Goal: Task Accomplishment & Management: Manage account settings

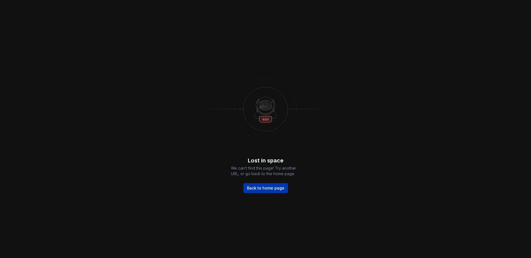
click at [257, 184] on link "Back to home page" at bounding box center [265, 188] width 44 height 10
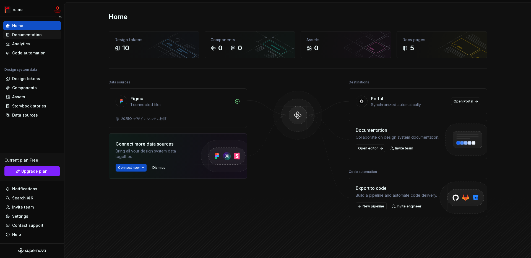
click at [32, 31] on div "Documentation" at bounding box center [31, 34] width 57 height 9
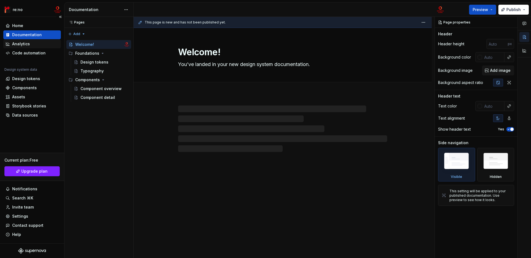
type textarea "*"
click at [32, 41] on div "Analytics" at bounding box center [32, 44] width 53 height 6
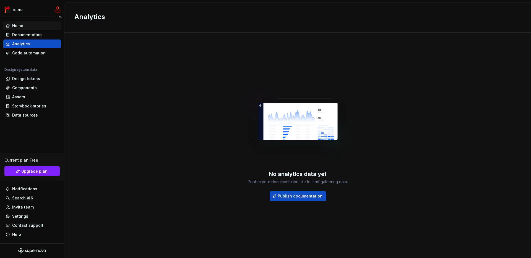
click at [42, 23] on div "Home" at bounding box center [32, 26] width 53 height 6
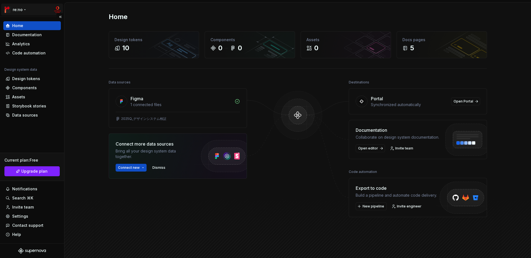
click at [60, 6] on html "re:no Home Documentation Analytics Code automation Design system data Design to…" at bounding box center [265, 129] width 531 height 258
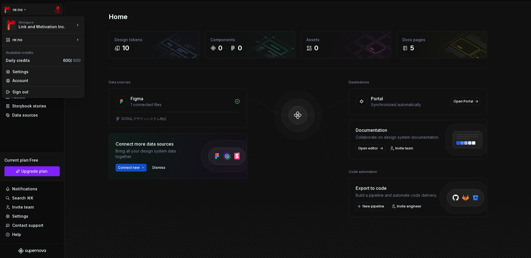
click at [81, 137] on html "re:no Home Documentation Analytics Code automation Design system data Design to…" at bounding box center [265, 129] width 531 height 258
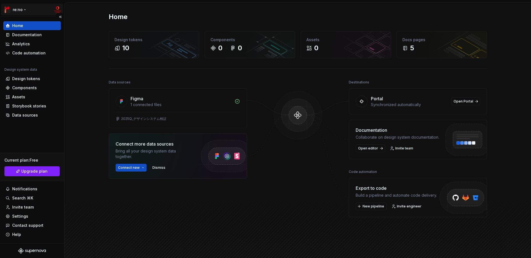
click at [18, 10] on html "re:no Home Documentation Analytics Code automation Design system data Design to…" at bounding box center [265, 129] width 531 height 258
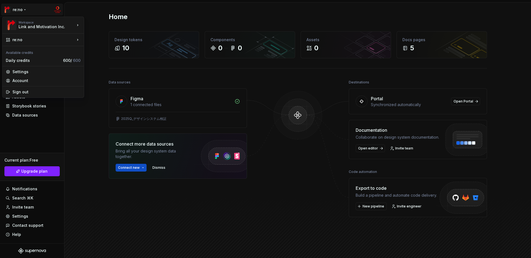
click at [72, 136] on html "re:no Home Documentation Analytics Code automation Design system data Design to…" at bounding box center [265, 129] width 531 height 258
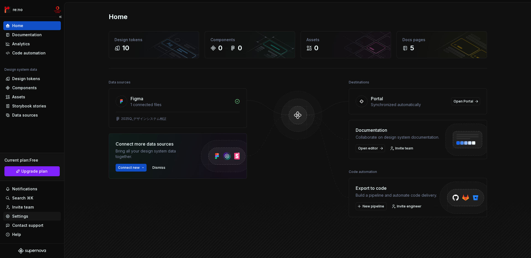
click at [29, 217] on div "Settings" at bounding box center [32, 217] width 53 height 6
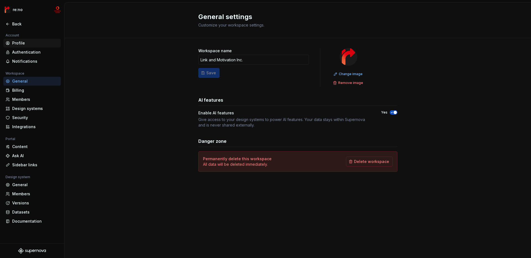
click at [25, 43] on div "Profile" at bounding box center [35, 43] width 46 height 6
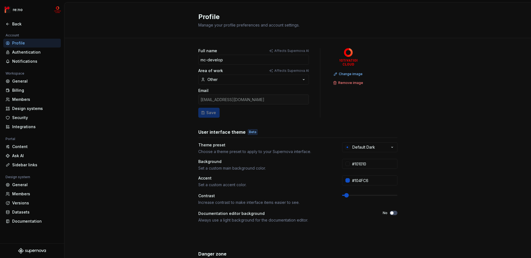
click at [522, 12] on div "Profile Manage your profile preferences and account settings." at bounding box center [297, 20] width 466 height 36
click at [522, 8] on div "Profile Manage your profile preferences and account settings." at bounding box center [297, 20] width 466 height 36
click at [513, 8] on div "Profile Manage your profile preferences and account settings." at bounding box center [297, 20] width 466 height 36
click at [13, 10] on html "re:no Back Account Profile Authentication Notifications Workspace General Billi…" at bounding box center [265, 129] width 531 height 258
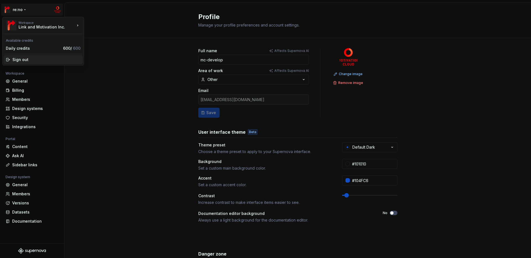
click at [17, 58] on div "Sign out" at bounding box center [46, 60] width 68 height 6
